Goal: Task Accomplishment & Management: Complete application form

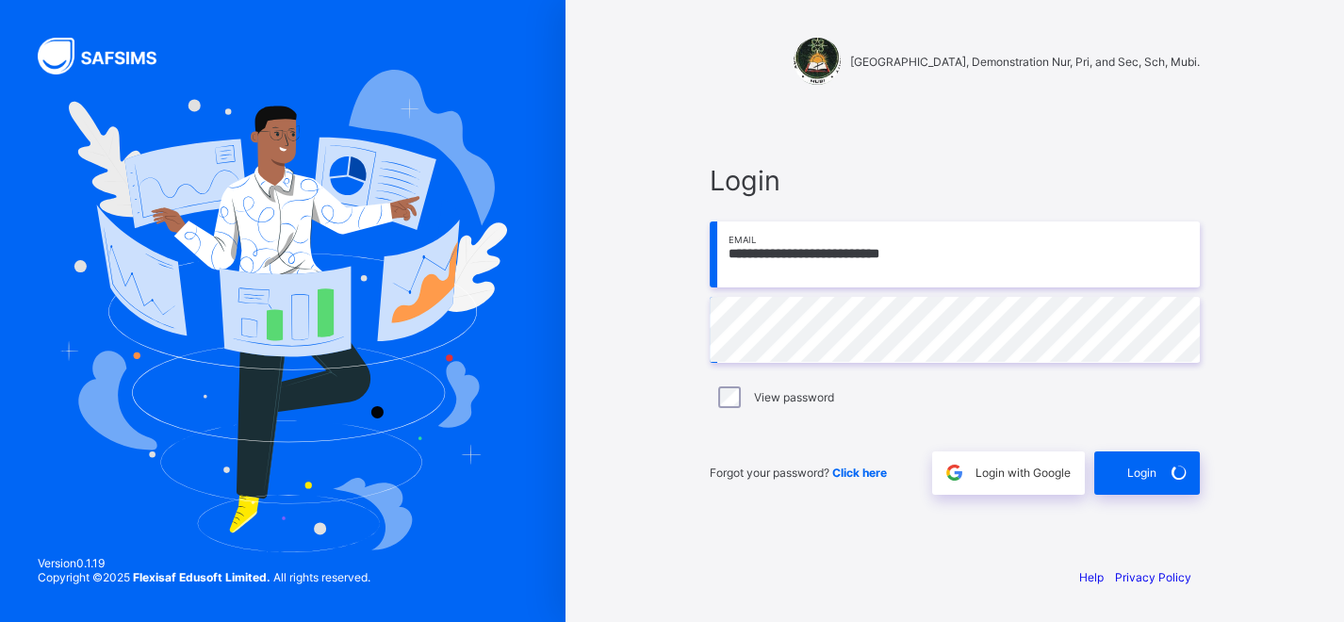
click at [878, 139] on div "**********" at bounding box center [955, 329] width 528 height 445
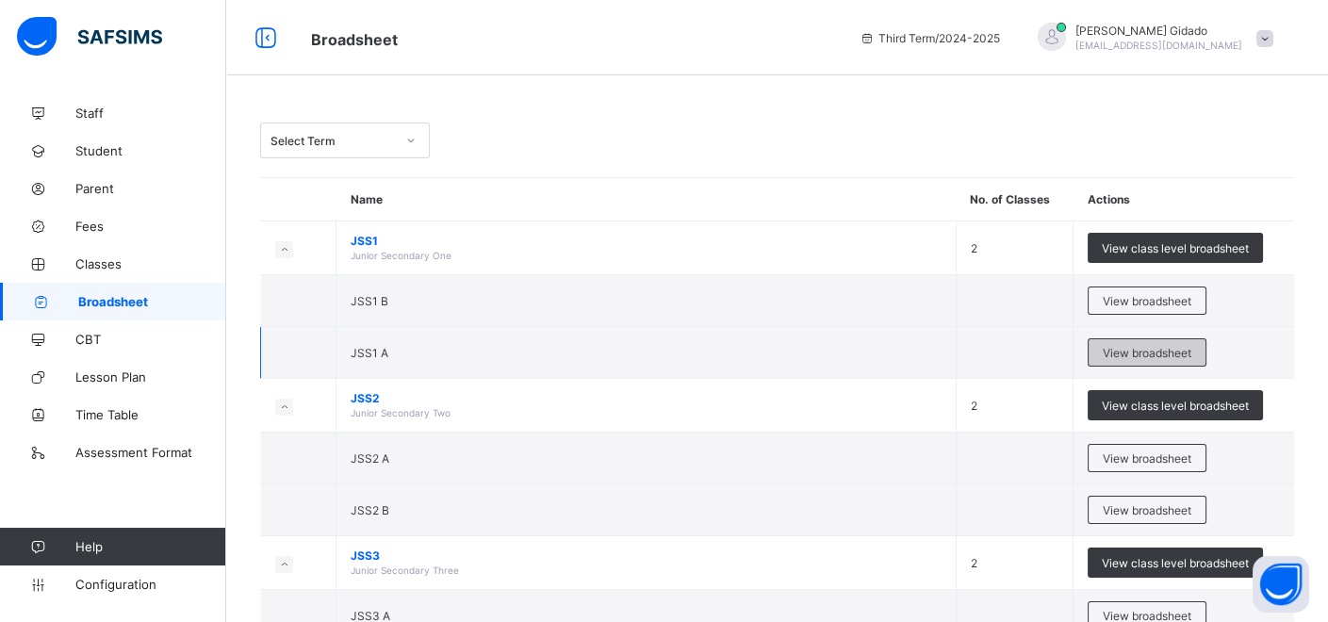
click at [1155, 349] on span "View broadsheet" at bounding box center [1147, 353] width 89 height 14
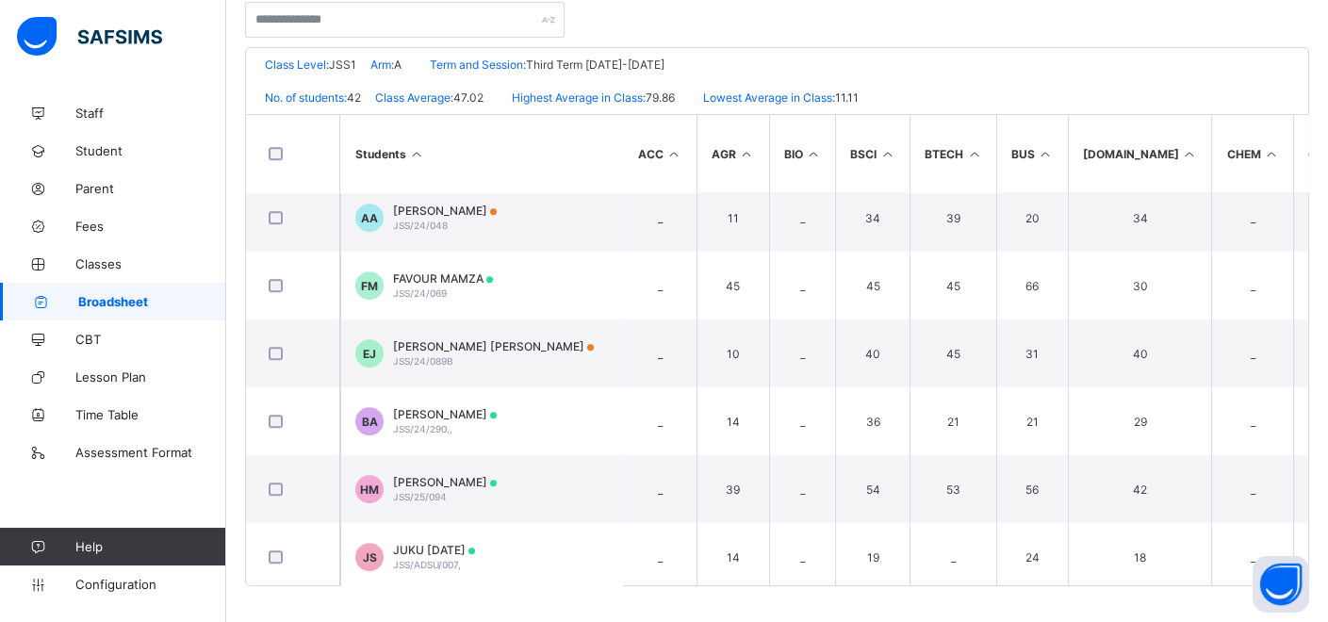
scroll to position [2095, 0]
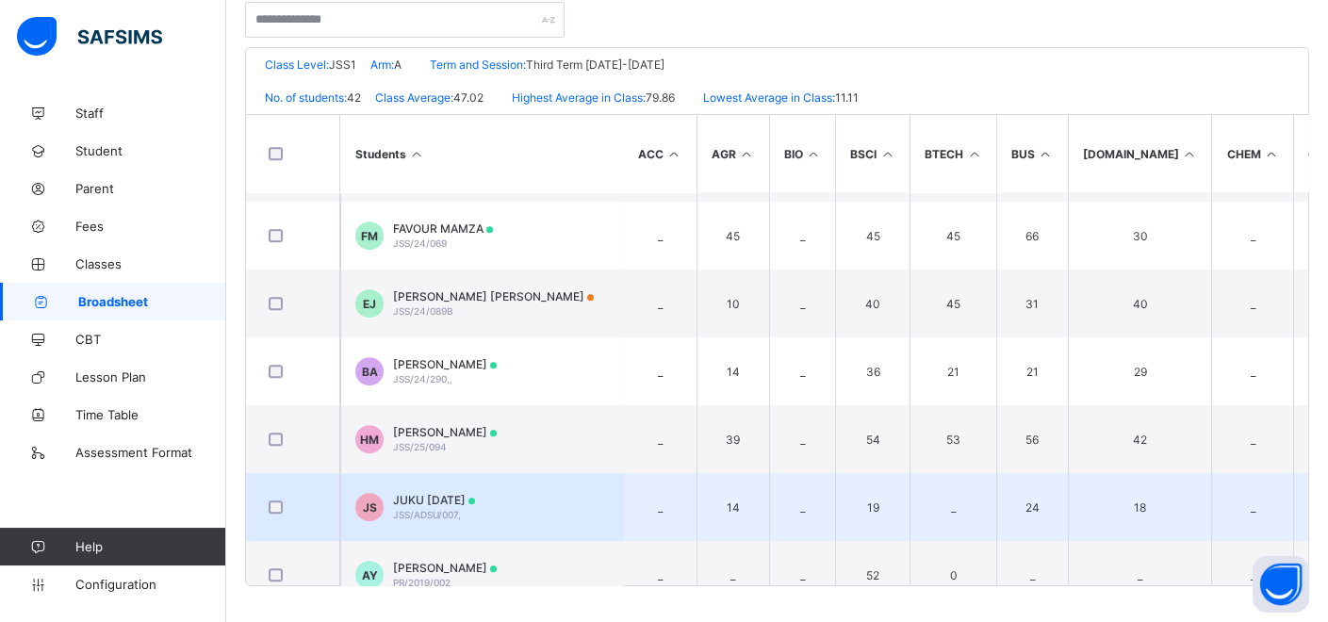
click at [548, 516] on td "JS JUKU [DATE] JSS/ADSU/007," at bounding box center [481, 507] width 283 height 68
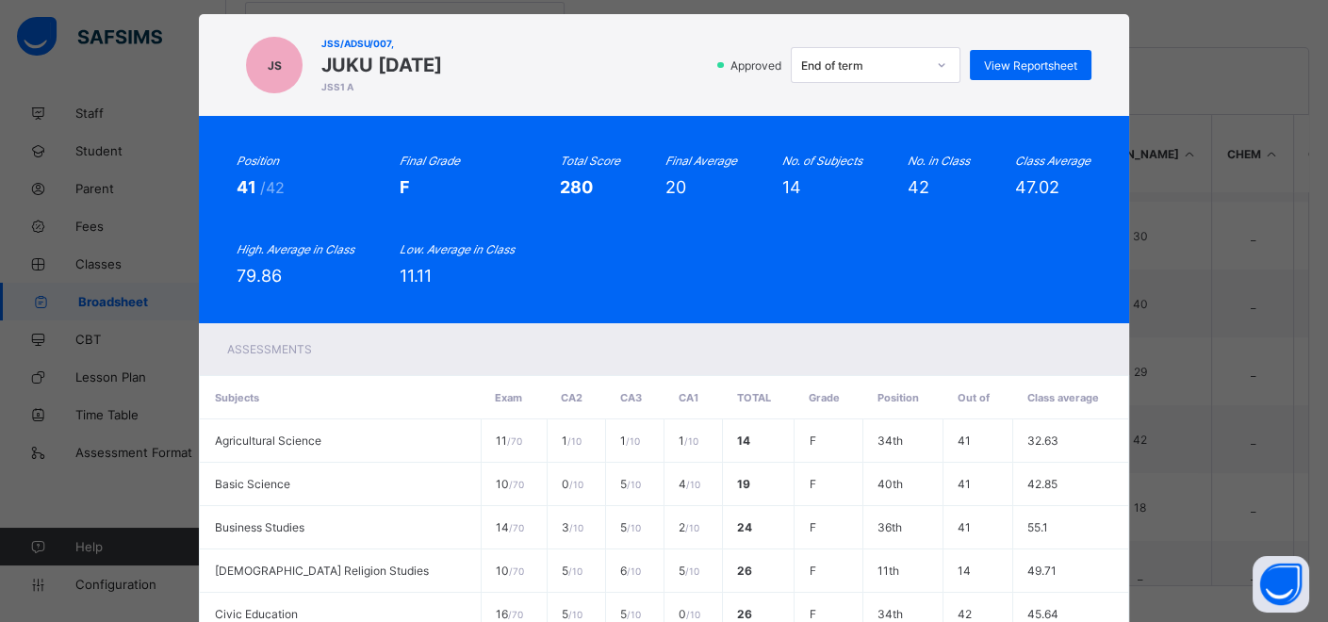
scroll to position [0, 0]
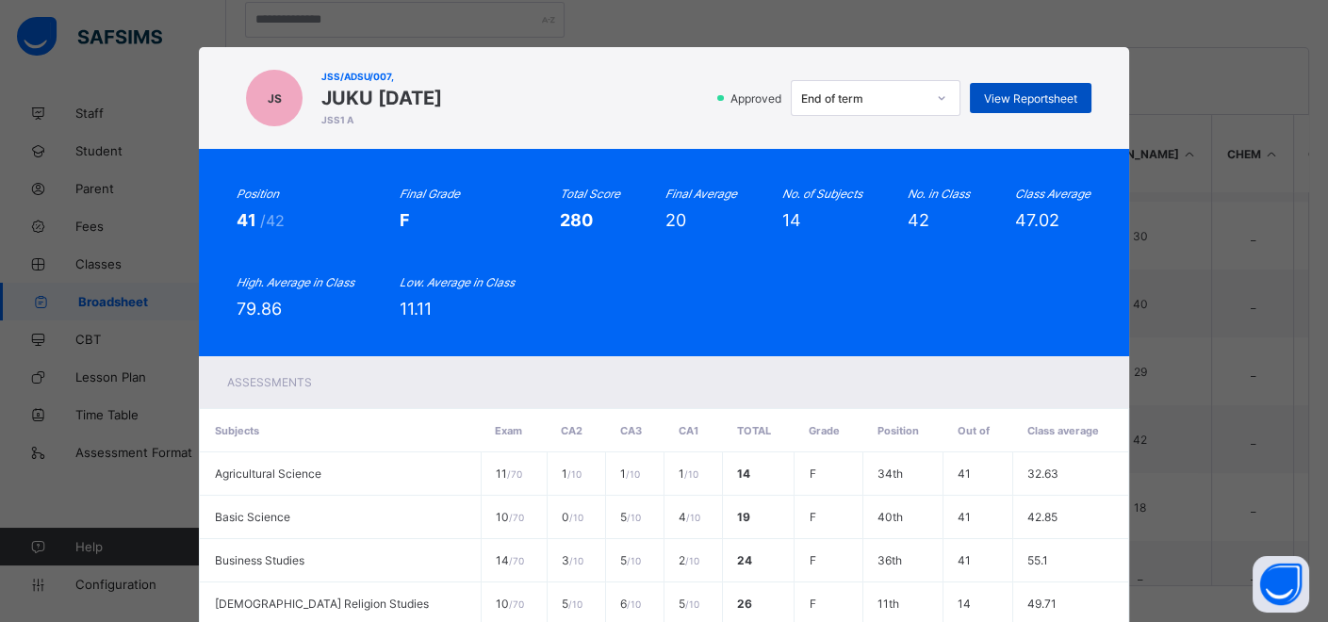
click at [1036, 95] on span "View Reportsheet" at bounding box center [1030, 98] width 93 height 14
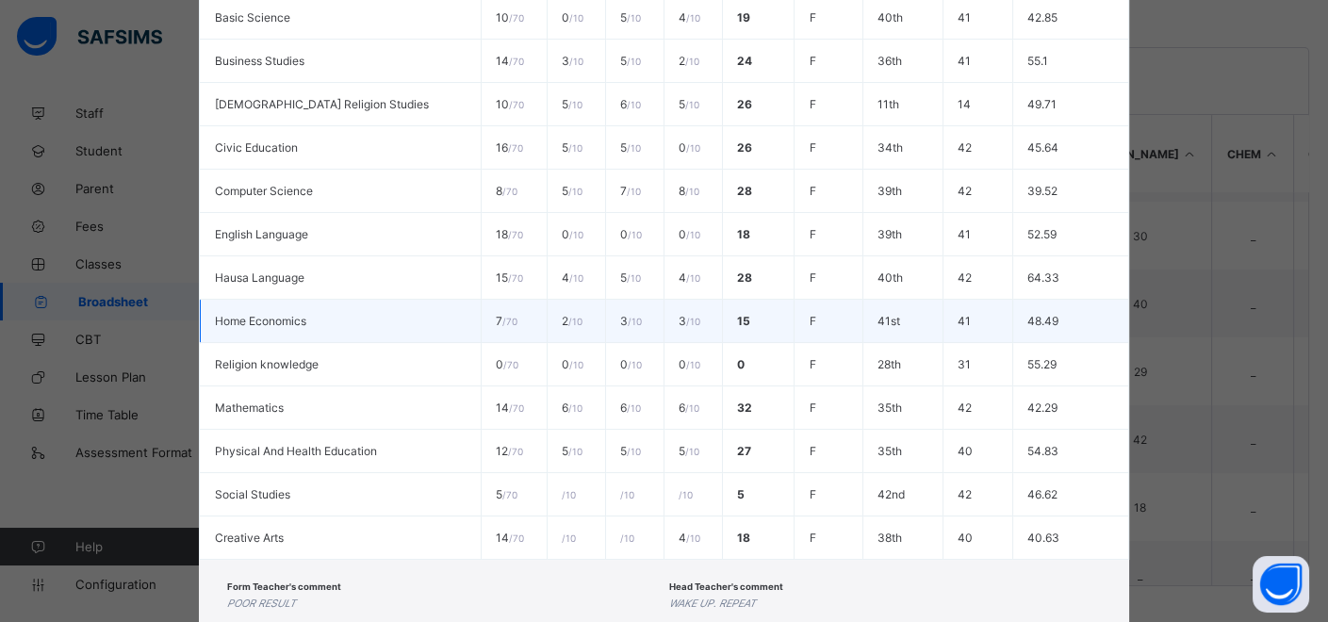
scroll to position [616, 0]
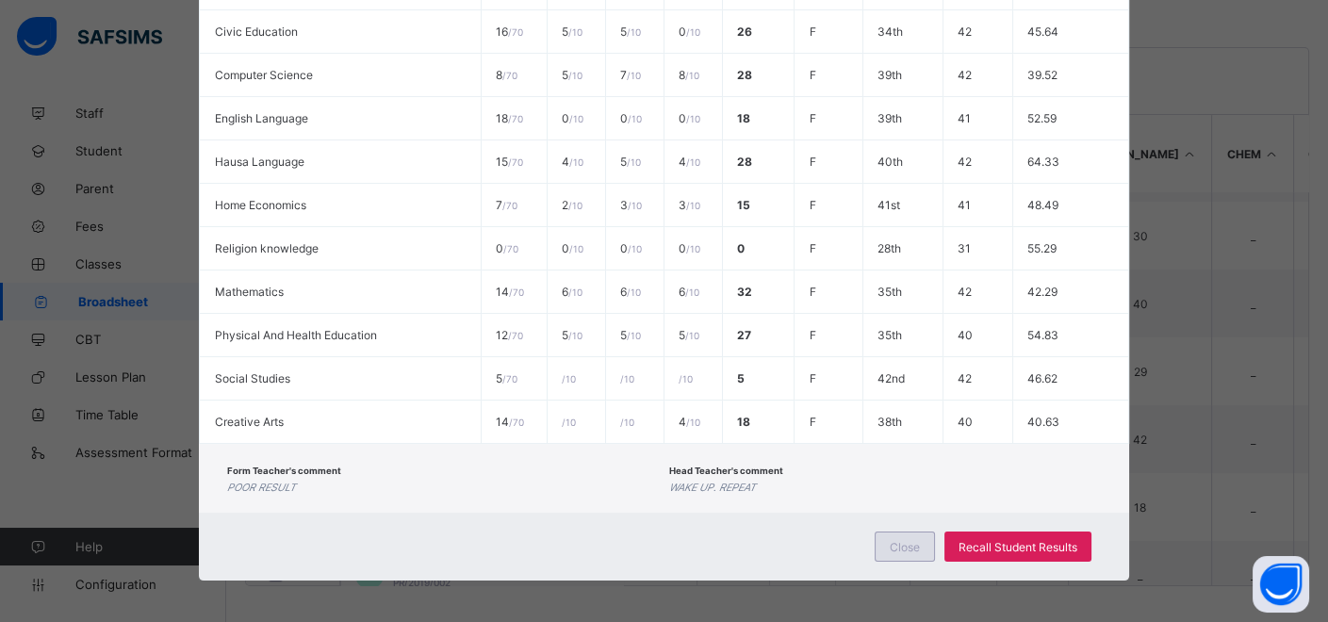
click at [905, 546] on span "Close" at bounding box center [905, 547] width 30 height 14
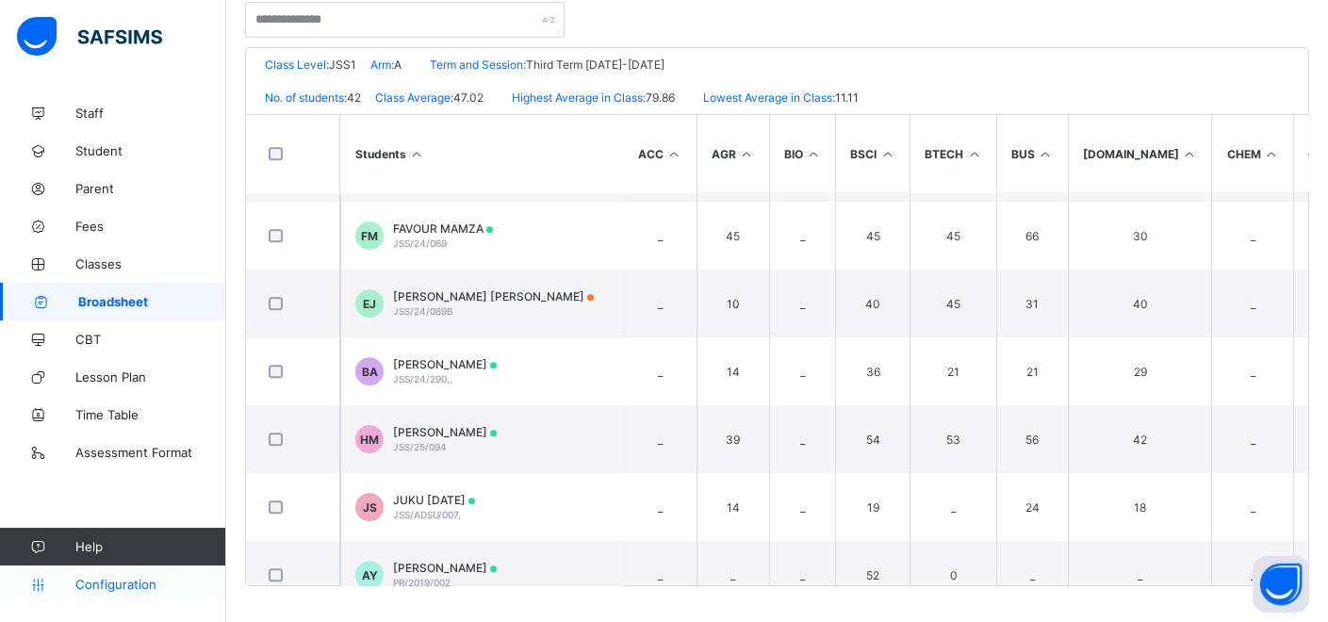
click at [156, 589] on span "Configuration" at bounding box center [150, 584] width 150 height 15
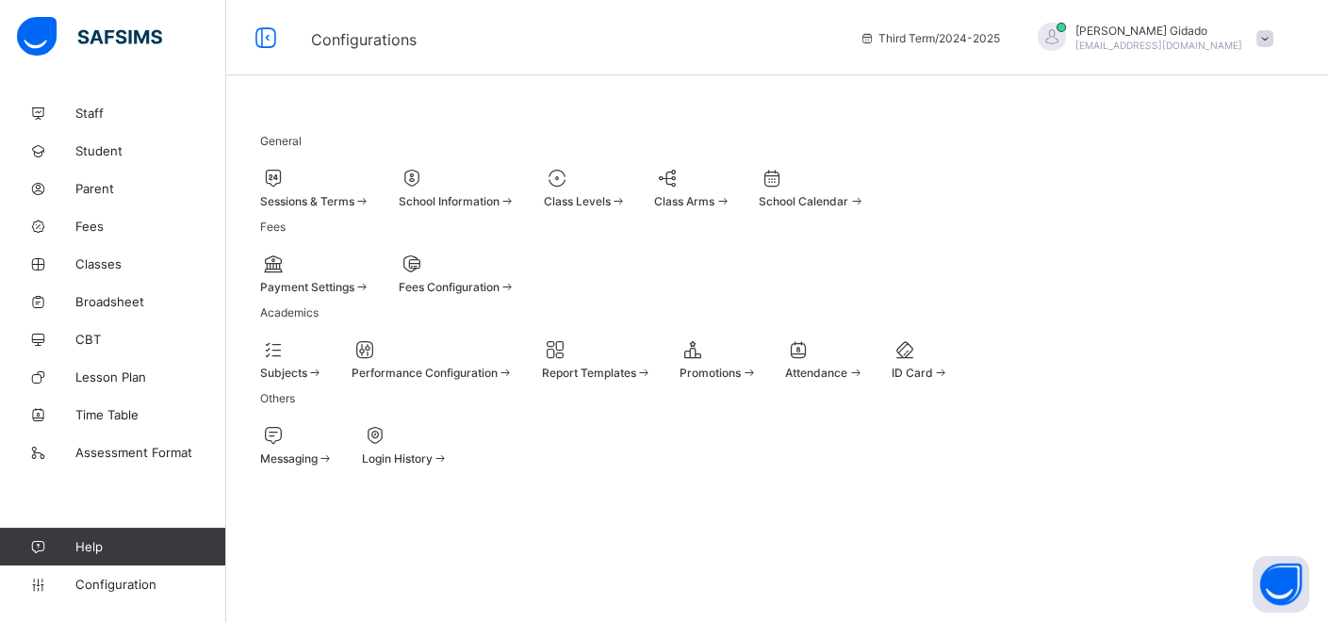
click at [341, 149] on div "General Sessions & Terms School Information Class Levels Class Arms School Cale…" at bounding box center [777, 171] width 1034 height 74
click at [361, 189] on span at bounding box center [315, 191] width 110 height 5
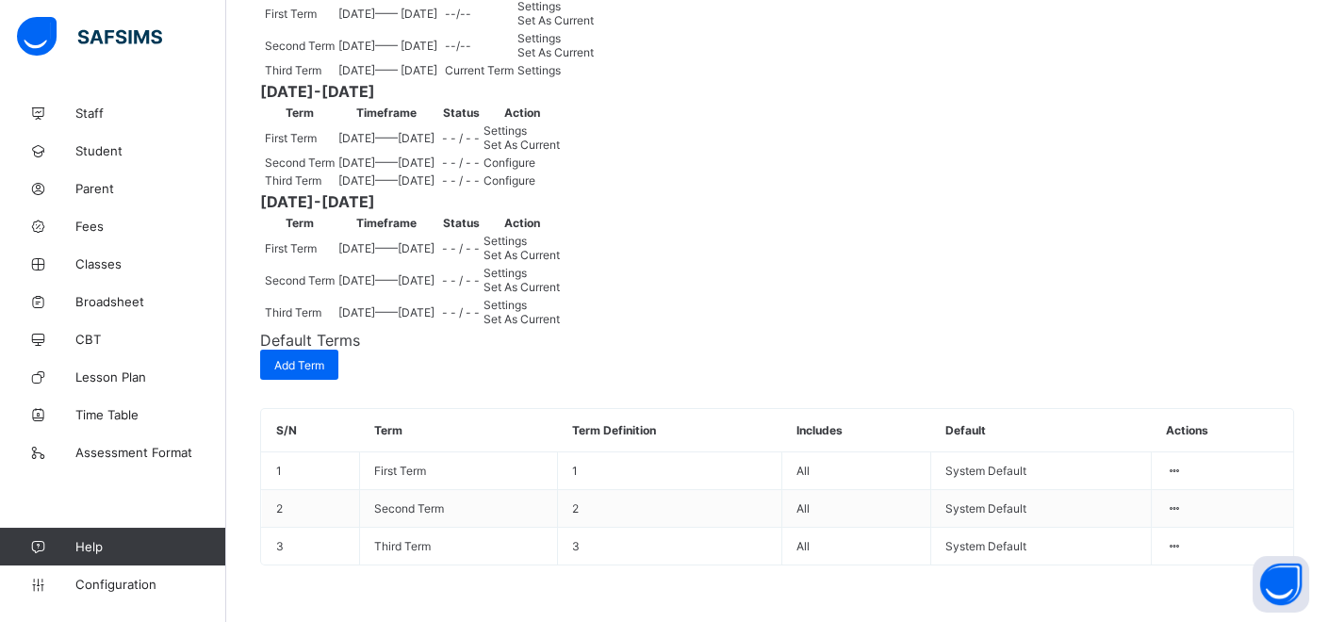
scroll to position [419, 0]
click at [560, 152] on span "Set As Current" at bounding box center [522, 145] width 76 height 14
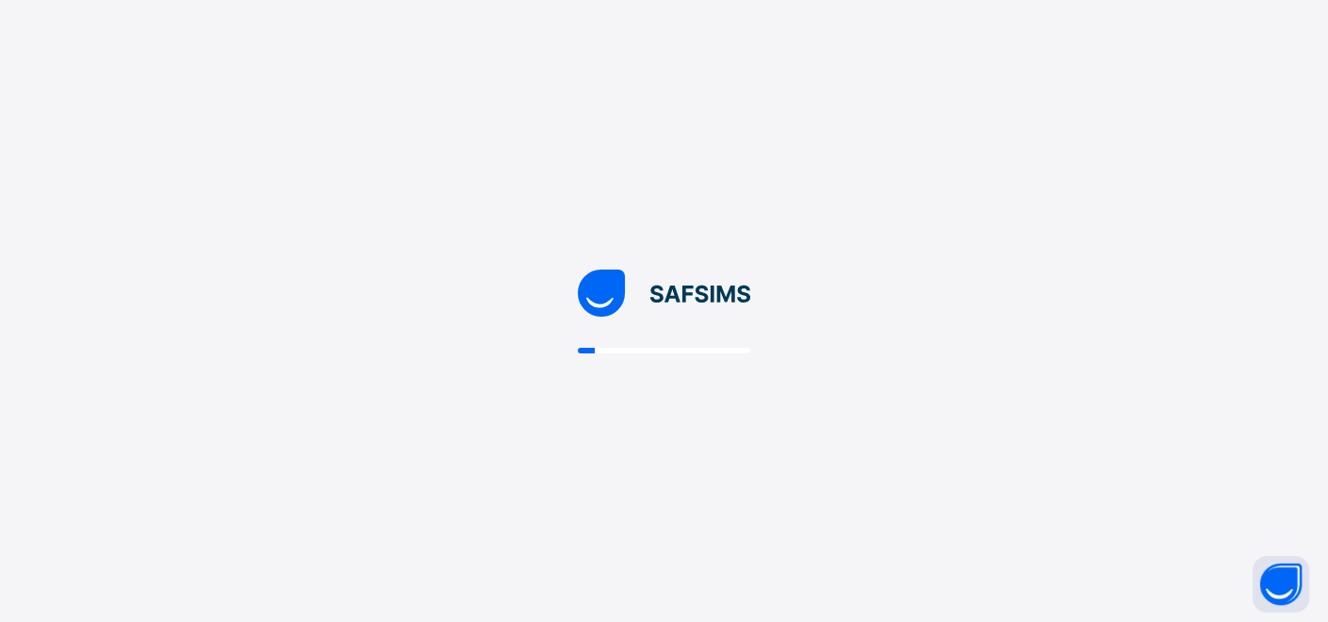
scroll to position [0, 0]
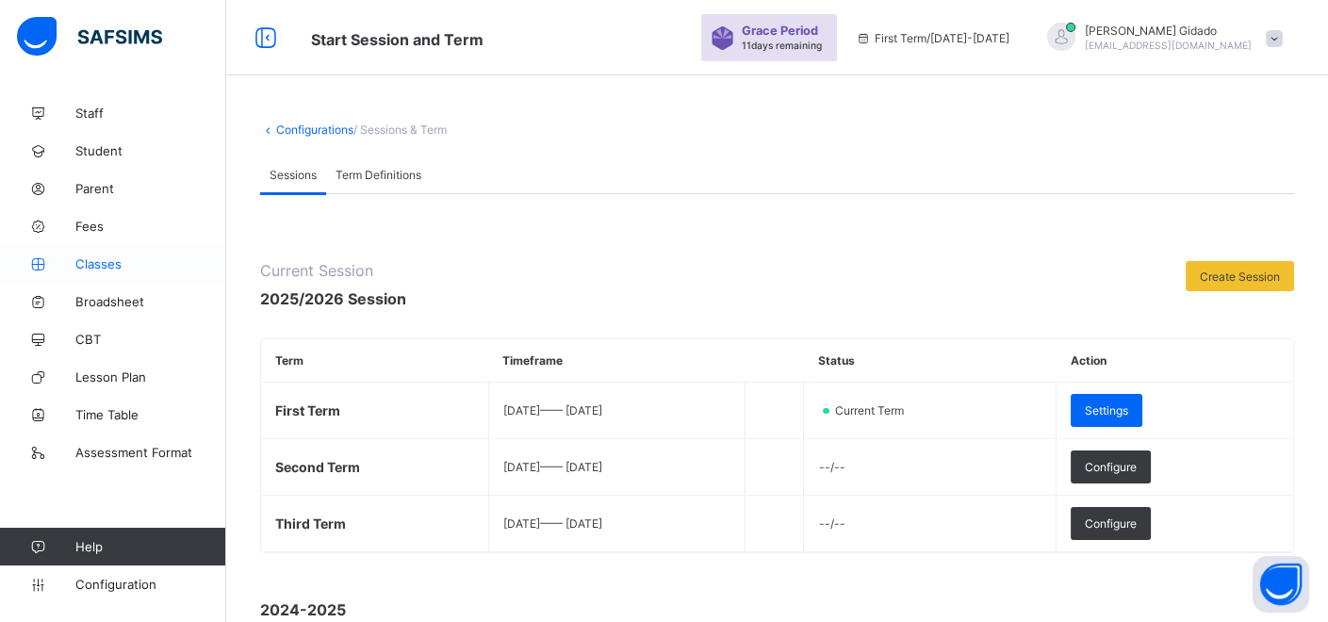
click at [94, 265] on span "Classes" at bounding box center [150, 263] width 151 height 15
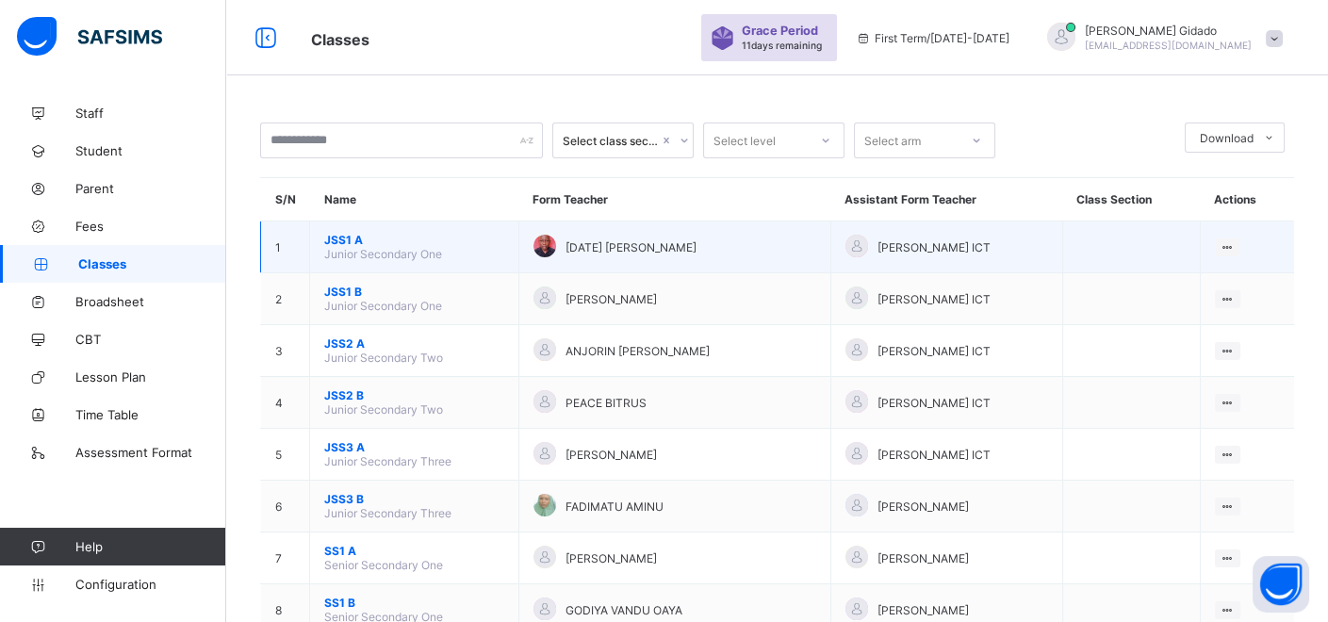
click at [328, 238] on span "JSS1 A" at bounding box center [414, 240] width 180 height 14
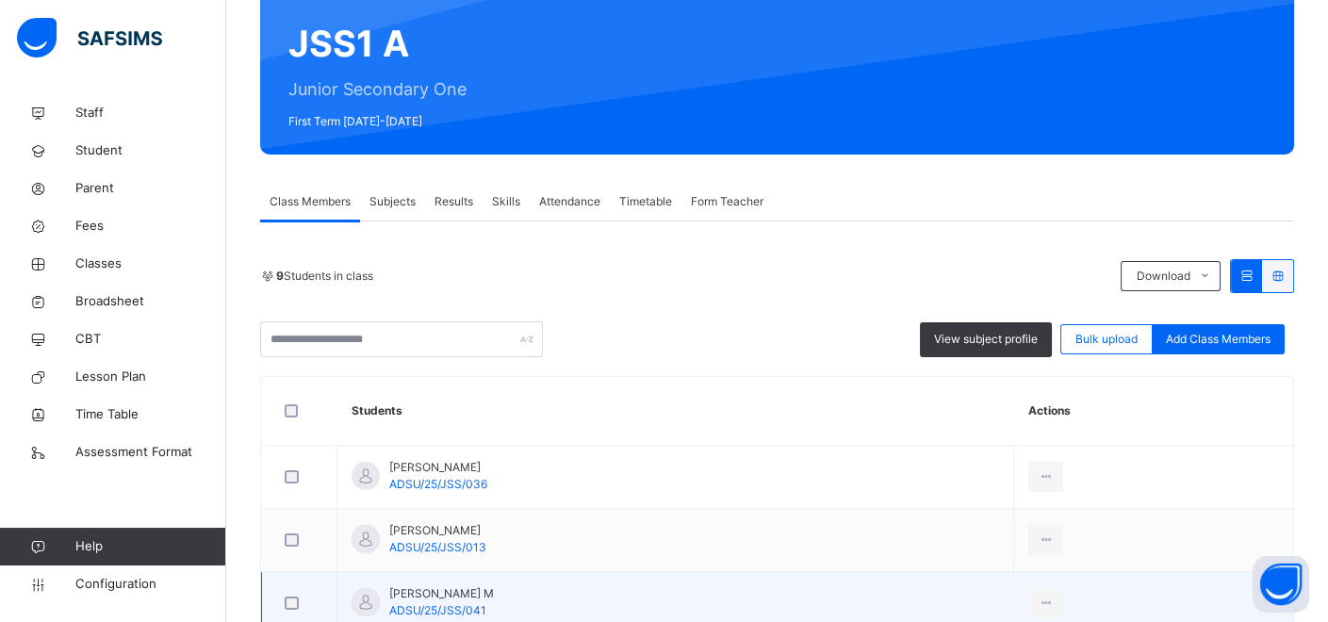
scroll to position [140, 0]
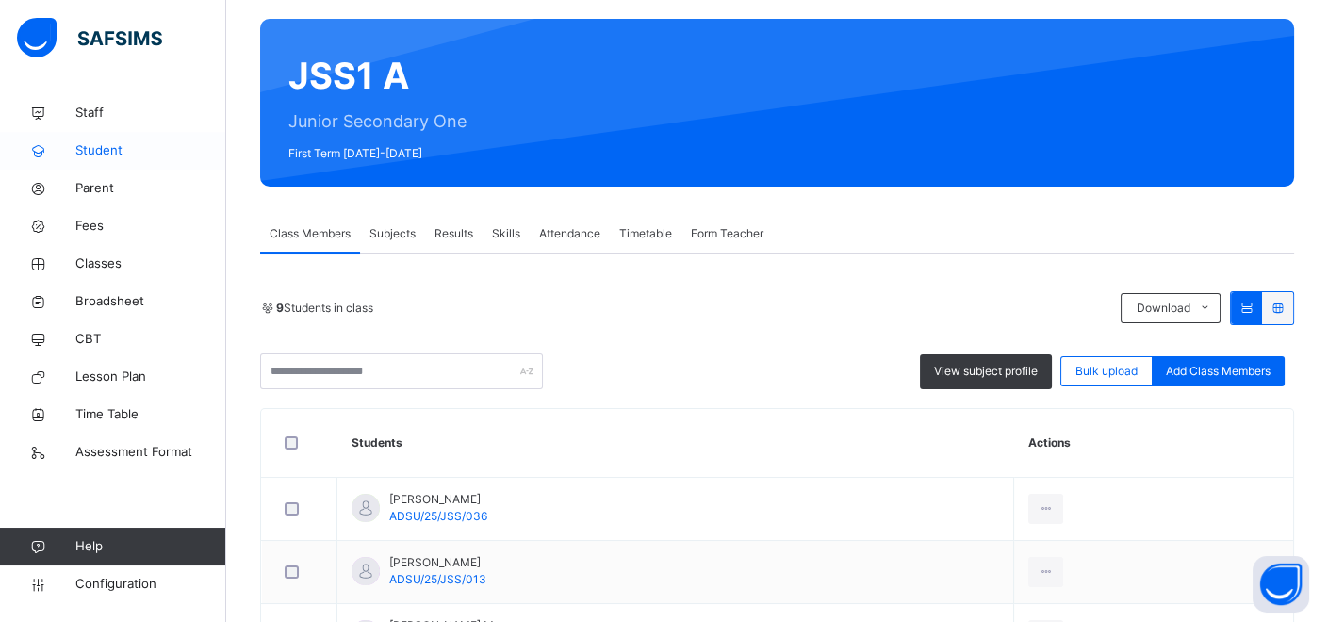
click at [86, 153] on span "Student" at bounding box center [150, 150] width 151 height 19
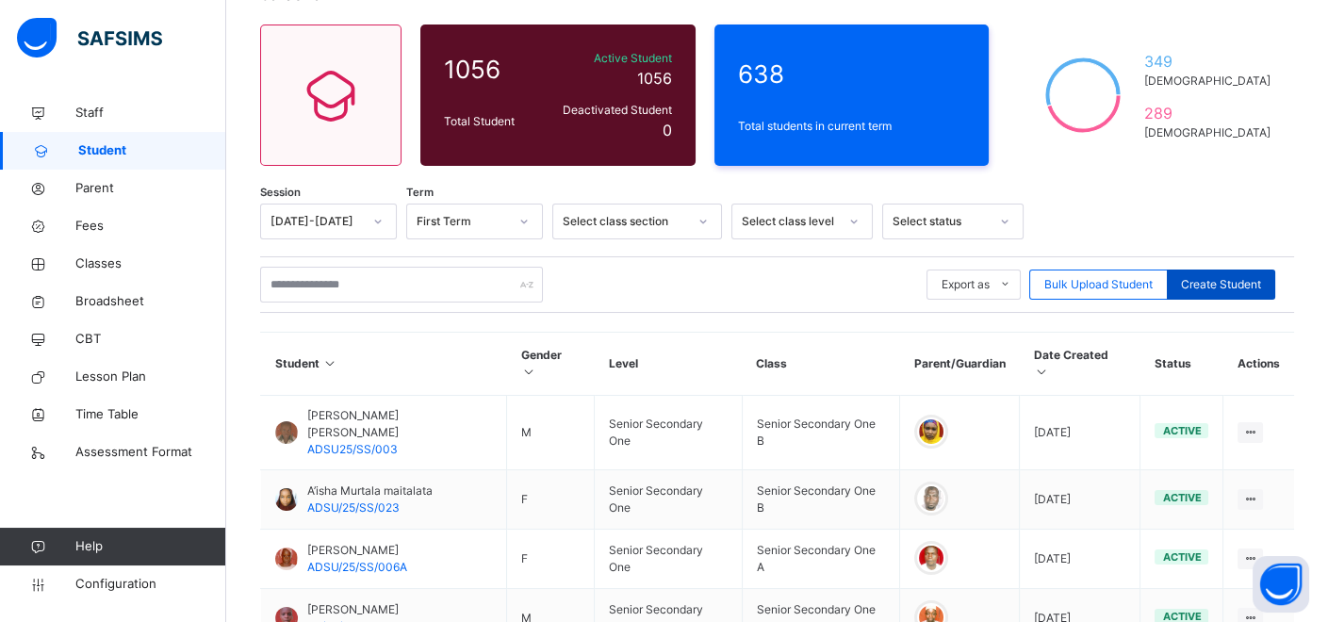
click at [1230, 284] on span "Create Student" at bounding box center [1221, 284] width 80 height 17
select select "**"
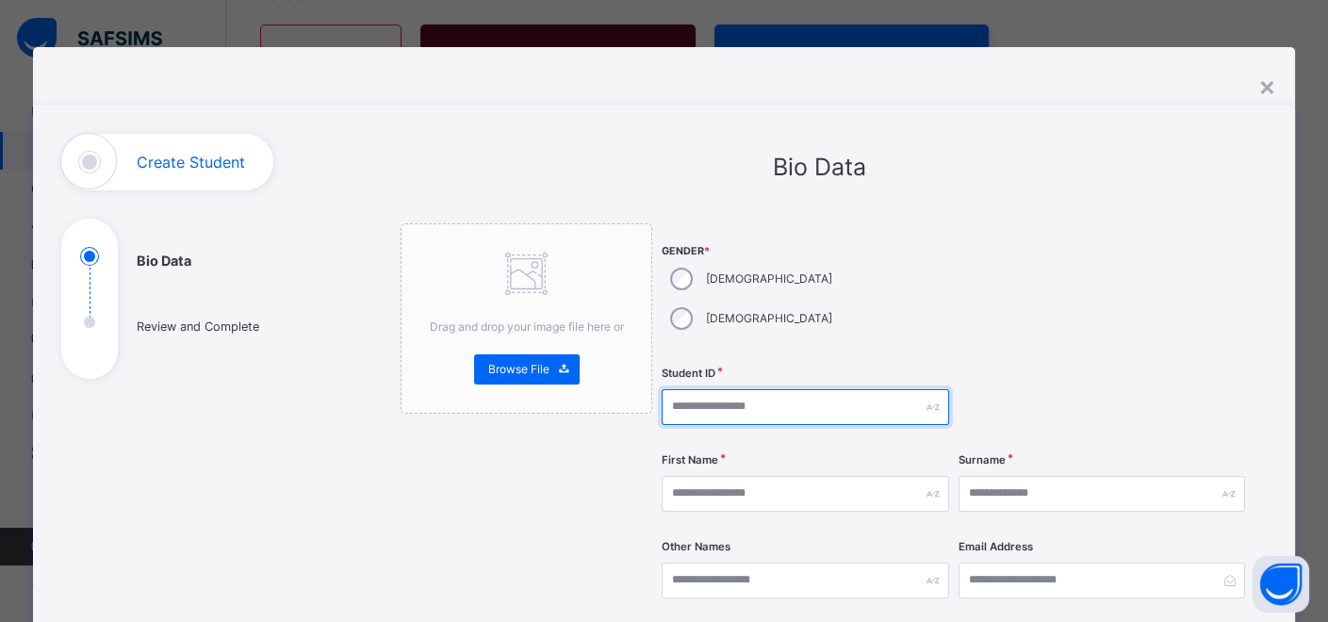
click at [704, 389] on input "text" at bounding box center [806, 407] width 288 height 36
type input "**********"
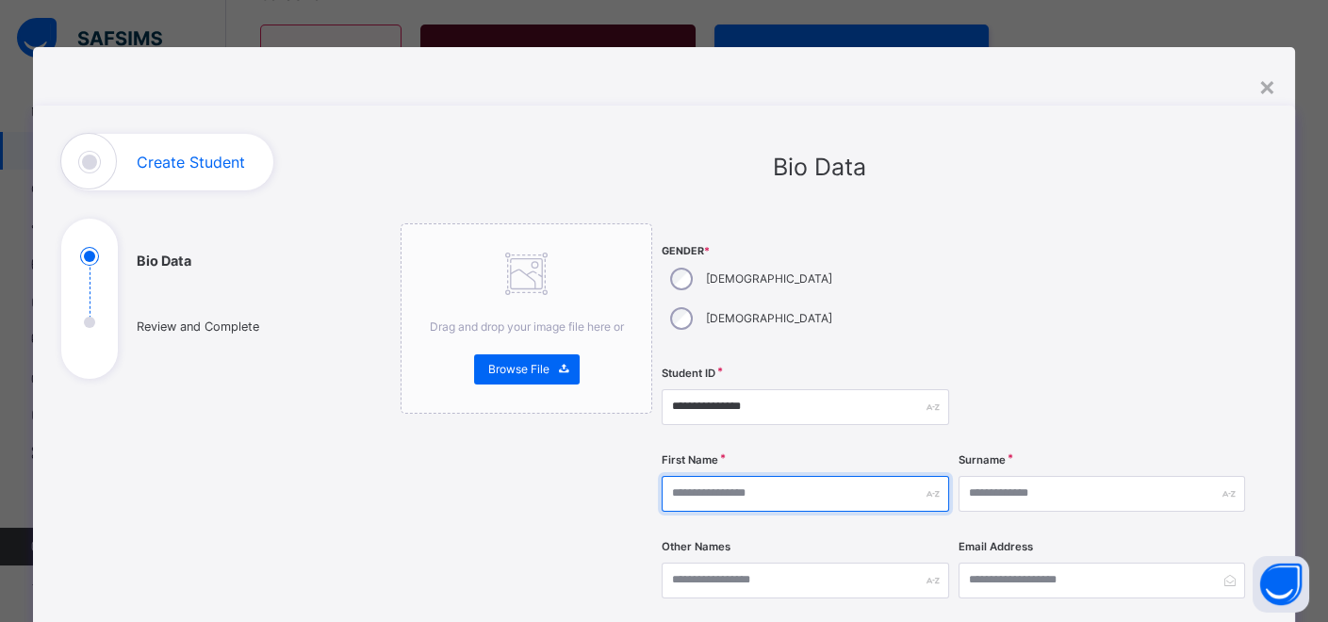
click at [709, 476] on input "text" at bounding box center [806, 494] width 288 height 36
type input "*****"
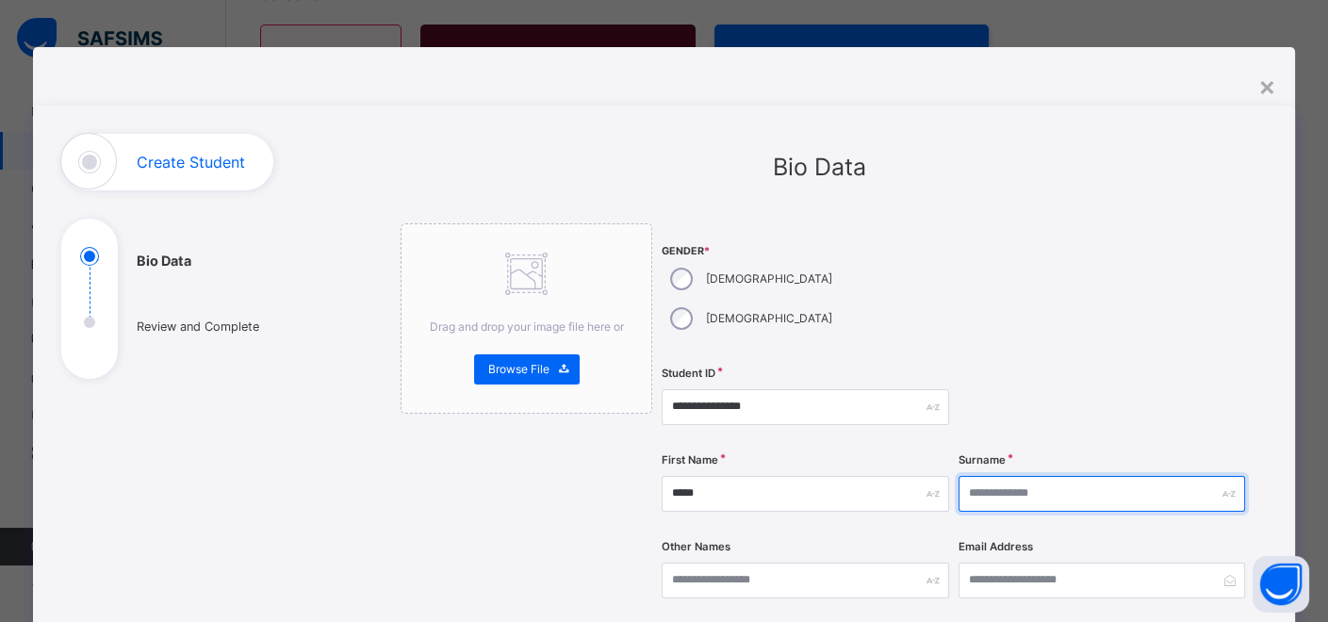
click at [1017, 476] on input "text" at bounding box center [1103, 494] width 288 height 36
type input "***"
